Goal: Task Accomplishment & Management: Manage account settings

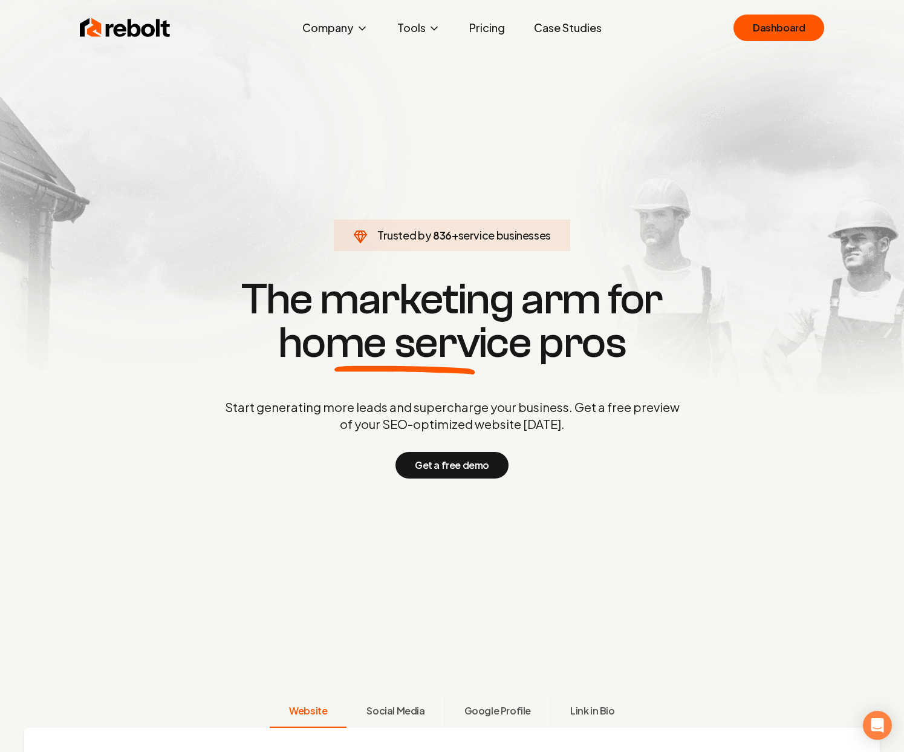
click at [820, 15] on ul "Dashboard" at bounding box center [778, 28] width 91 height 27
click at [802, 23] on link "Dashboard" at bounding box center [778, 28] width 91 height 27
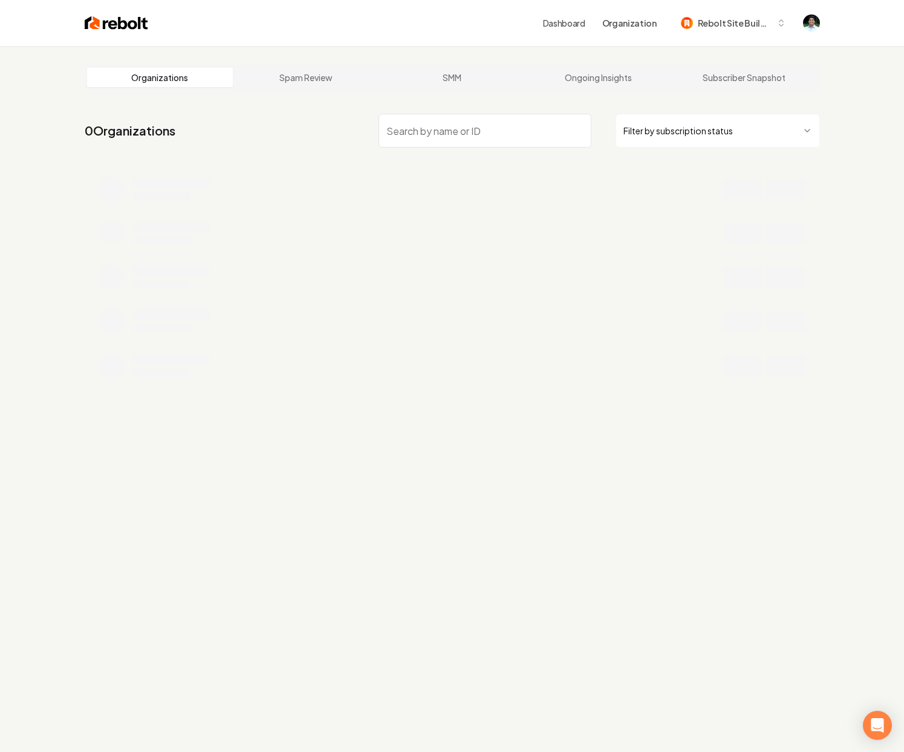
click at [473, 137] on input "search" at bounding box center [484, 131] width 213 height 34
click at [389, 132] on input "Elevation Earthworks" at bounding box center [484, 131] width 213 height 34
click at [510, 129] on input "Elevation Earthworks" at bounding box center [484, 131] width 213 height 34
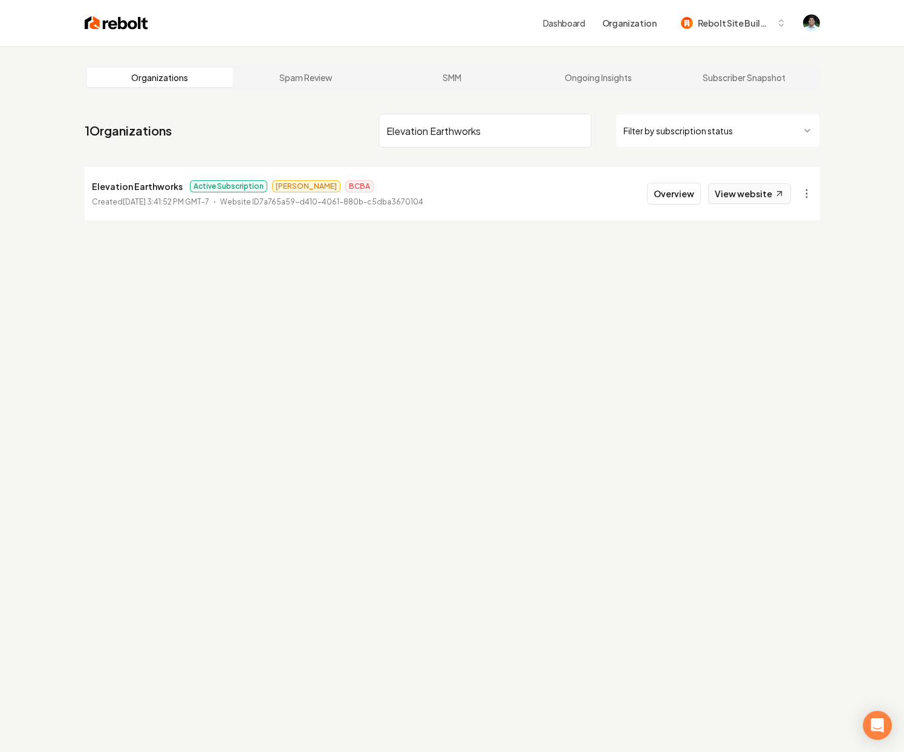
type input "Elevation Earthworks"
click at [734, 194] on link "View website" at bounding box center [749, 193] width 83 height 21
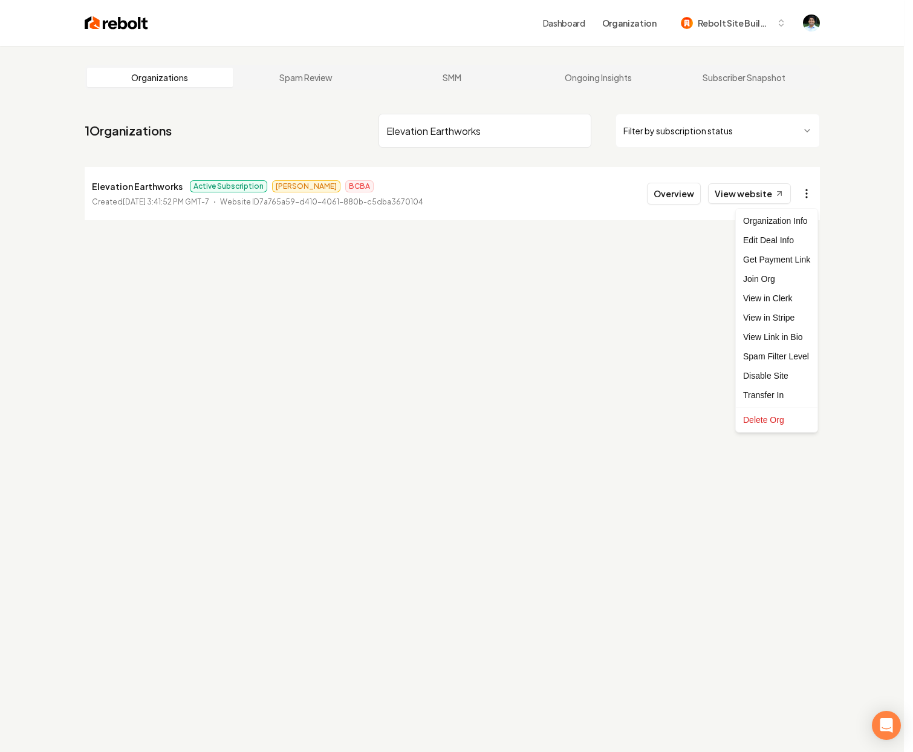
click at [808, 189] on html "Dashboard Organization Rebolt Site Builder Organizations Spam Review SMM Ongoin…" at bounding box center [456, 376] width 913 height 752
click at [778, 319] on link "View in Stripe" at bounding box center [776, 317] width 77 height 19
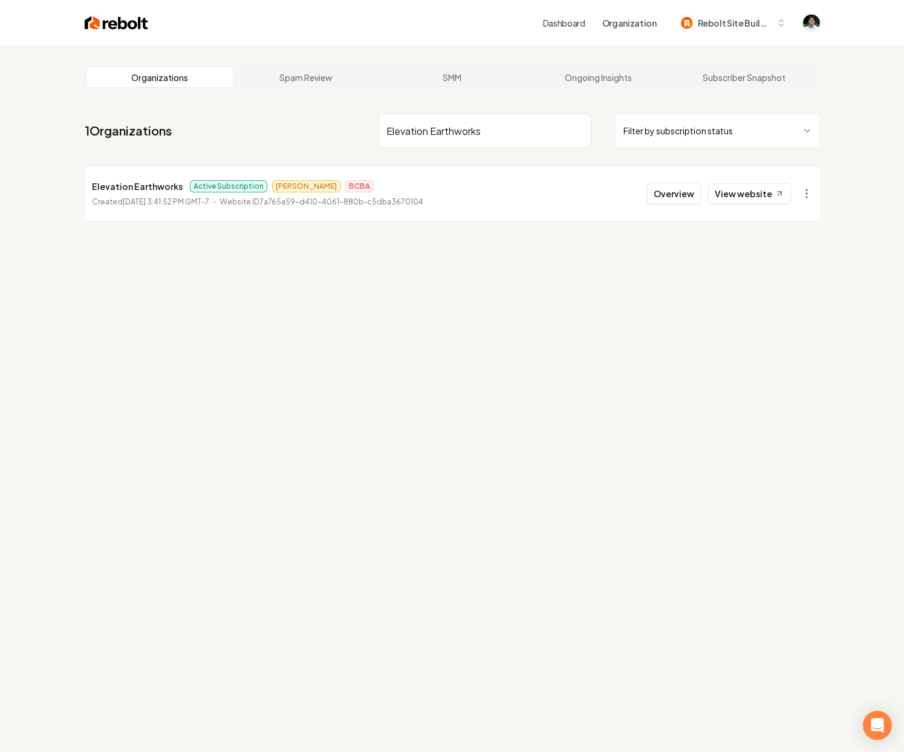
click at [484, 140] on input "Elevation Earthworks" at bounding box center [484, 131] width 213 height 34
click at [473, 131] on input "Elevation Earthworks" at bounding box center [484, 131] width 213 height 34
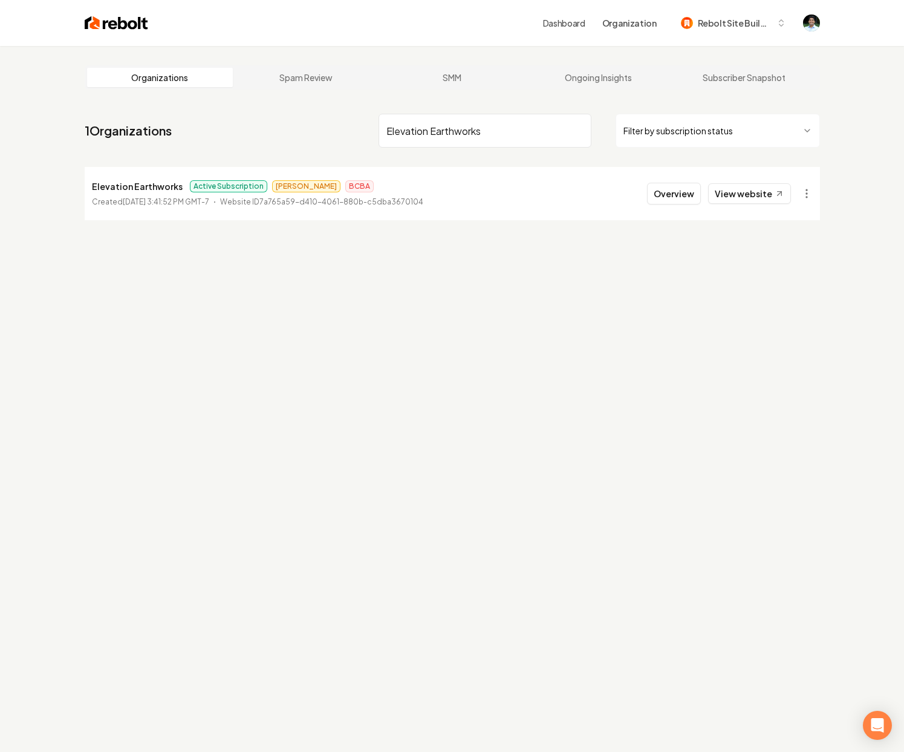
click at [473, 131] on input "Elevation Earthworks" at bounding box center [484, 131] width 213 height 34
paste input "jireh landscaping"
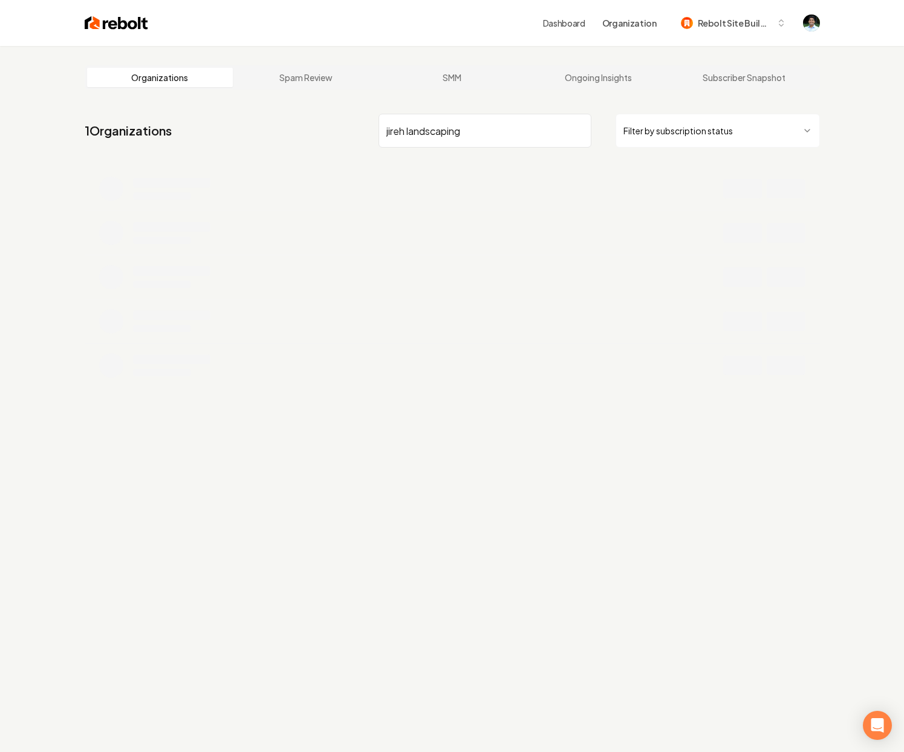
type input "jireh landscaping"
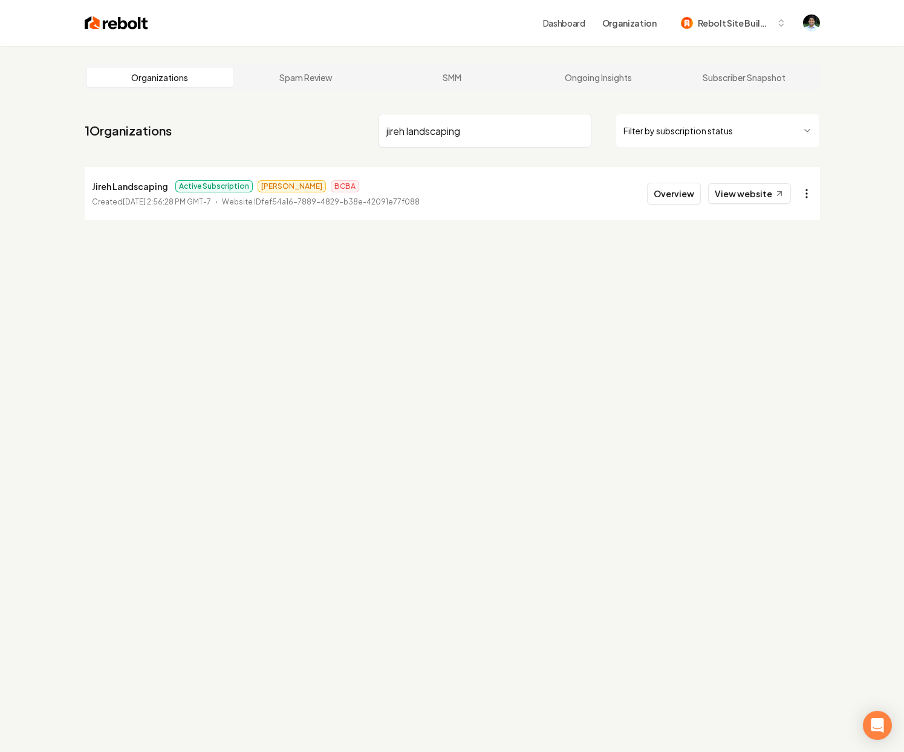
click at [801, 190] on html "Dashboard Organization Rebolt Site Builder Organizations Spam Review SMM Ongoin…" at bounding box center [452, 376] width 904 height 752
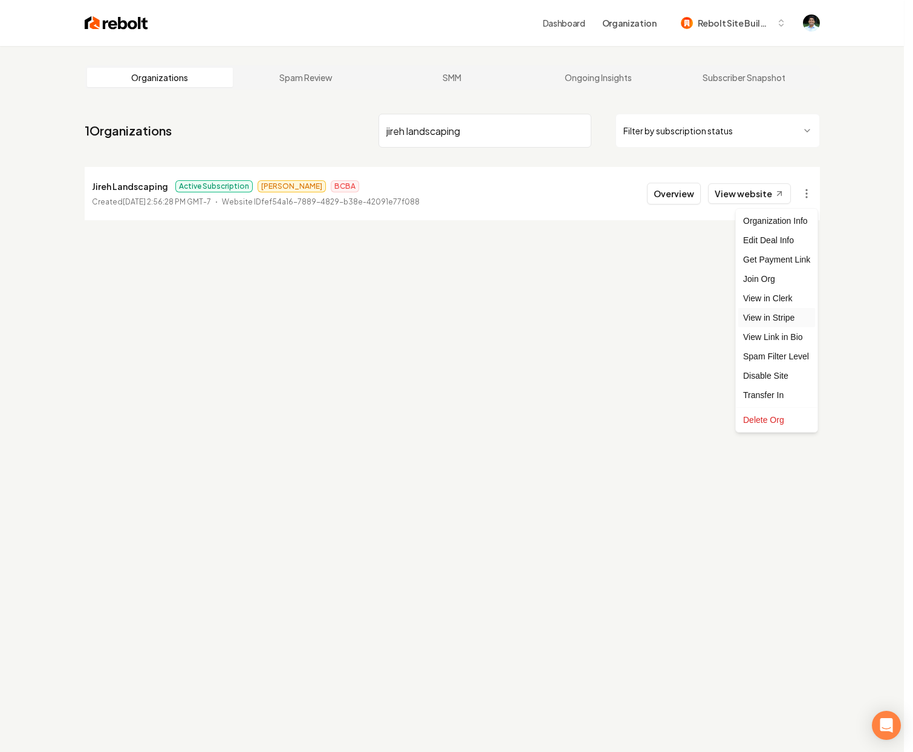
click at [776, 321] on link "View in Stripe" at bounding box center [776, 317] width 77 height 19
